Goal: Task Accomplishment & Management: Use online tool/utility

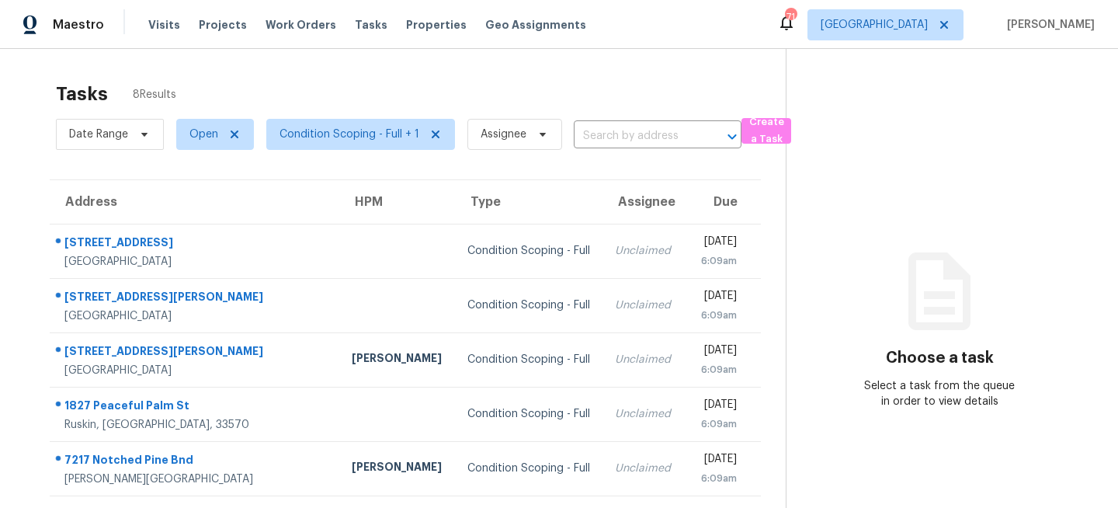
click at [500, 150] on span "Assignee" at bounding box center [508, 134] width 107 height 40
